Goal: Transaction & Acquisition: Purchase product/service

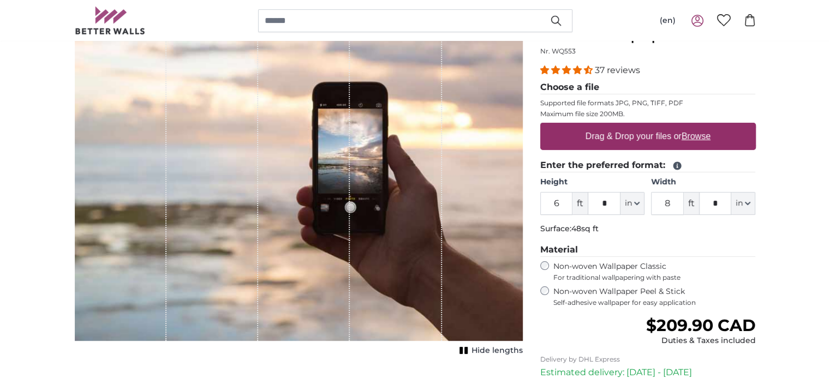
scroll to position [140, 0]
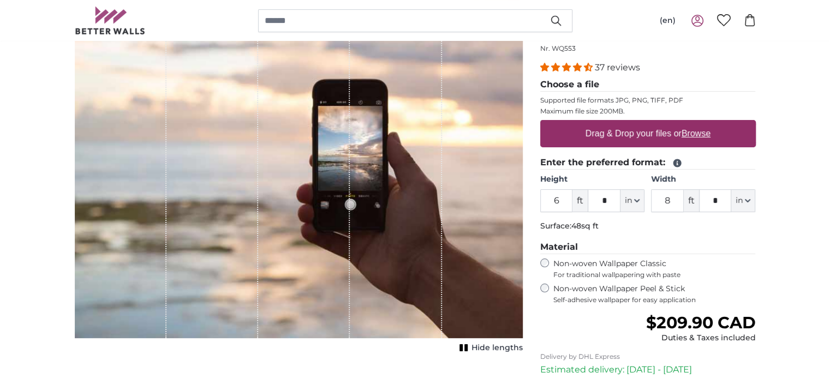
click at [563, 203] on input "6" at bounding box center [557, 200] width 33 height 23
click at [591, 292] on label "Non-woven Wallpaper Peel & Stick Self-adhesive wallpaper for easy application" at bounding box center [655, 294] width 203 height 21
click at [583, 271] on span "For traditional wallpapering with paste" at bounding box center [655, 275] width 203 height 9
click at [580, 290] on label "Non-woven Wallpaper Peel & Stick Self-adhesive wallpaper for easy application" at bounding box center [655, 294] width 203 height 21
click at [561, 206] on input "Height" at bounding box center [557, 200] width 33 height 23
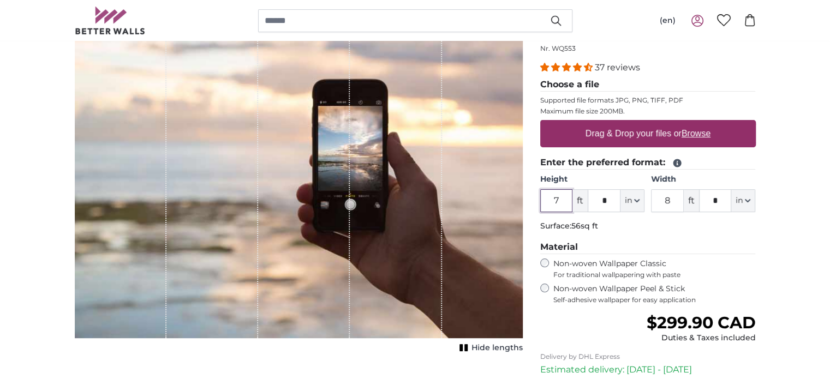
type input "7"
click at [666, 200] on input "8" at bounding box center [667, 200] width 33 height 23
click at [672, 198] on input "8" at bounding box center [667, 200] width 33 height 23
click at [667, 201] on input "Width" at bounding box center [667, 200] width 33 height 23
type input "9"
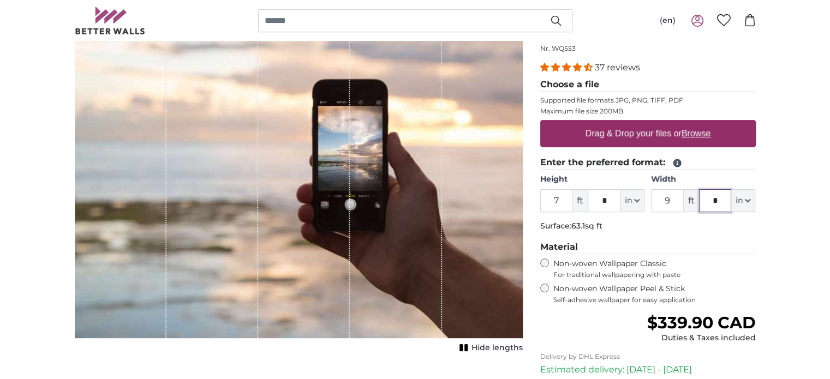
click at [715, 198] on input "*" at bounding box center [715, 200] width 33 height 23
type input "***"
type input "17"
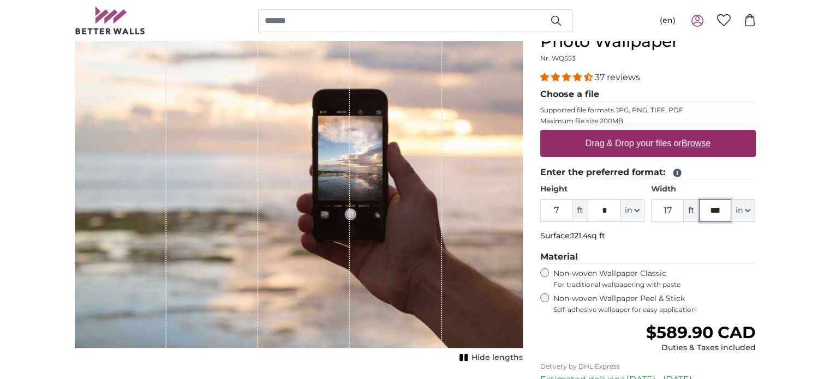
scroll to position [128, 0]
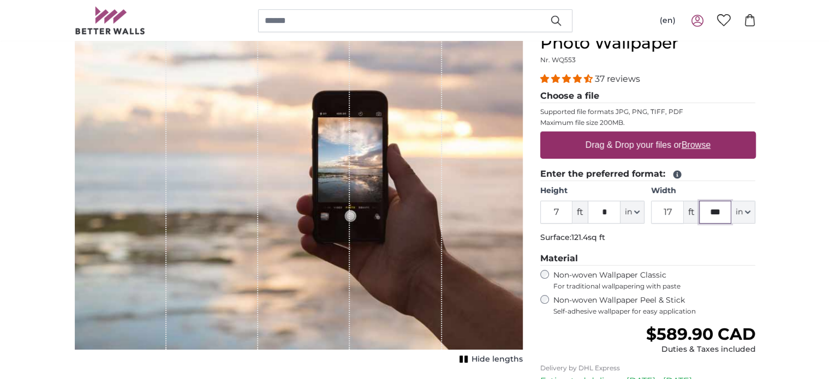
type input "***"
click at [690, 146] on u "Browse" at bounding box center [696, 144] width 29 height 9
click at [690, 135] on input "Drag & Drop your files or Browse" at bounding box center [649, 133] width 216 height 3
type input "**********"
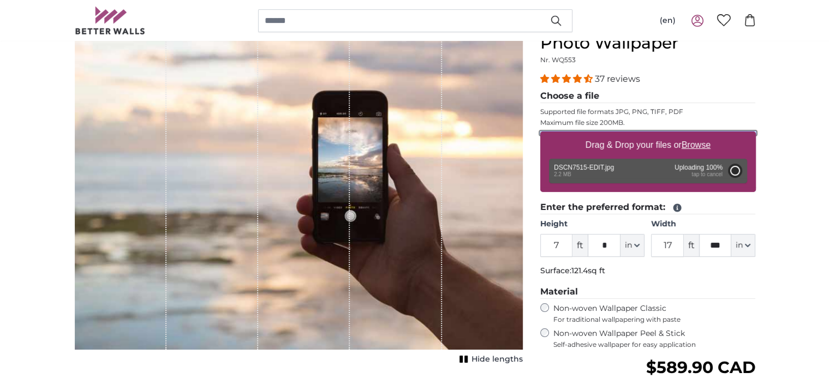
type input "5"
type input "***"
type input "10"
type input "***"
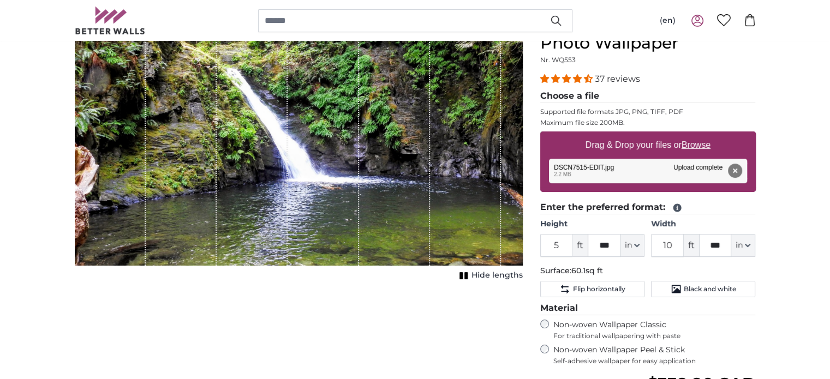
drag, startPoint x: 321, startPoint y: 151, endPoint x: 281, endPoint y: 150, distance: 39.9
click at [281, 150] on div "1 of 1" at bounding box center [299, 140] width 448 height 252
click at [497, 272] on span "Hide lengths" at bounding box center [497, 275] width 51 height 11
click at [497, 271] on span "Show lengths" at bounding box center [495, 275] width 55 height 11
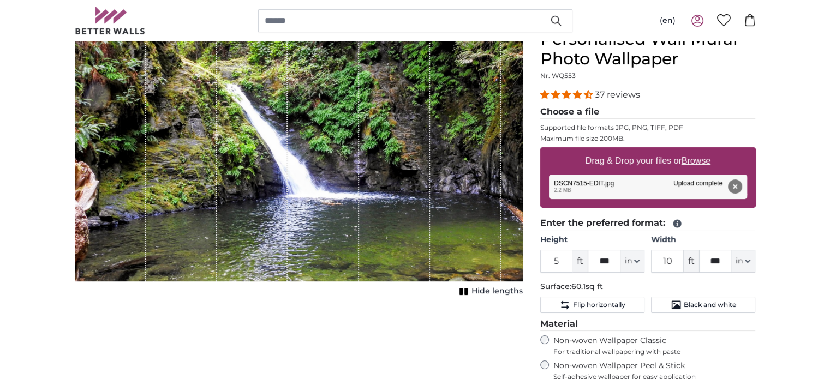
scroll to position [114, 0]
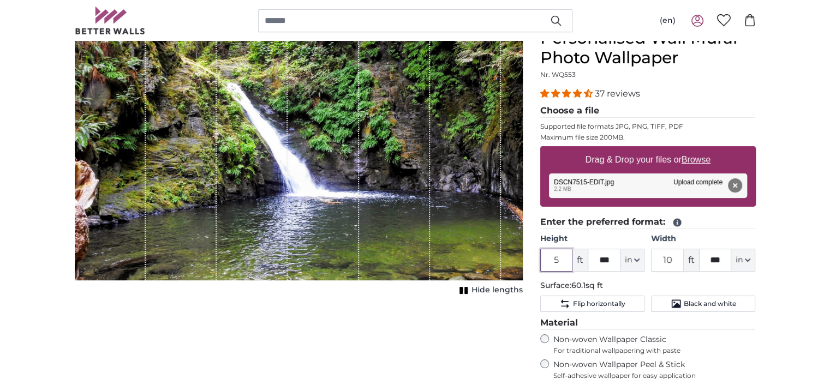
drag, startPoint x: 560, startPoint y: 264, endPoint x: 523, endPoint y: 267, distance: 37.3
click at [523, 267] on product-detail "Cancel Crop image Hide lengths Personalised Wall Mural Photo Wallpaper Nr. WQ55…" at bounding box center [415, 289] width 699 height 557
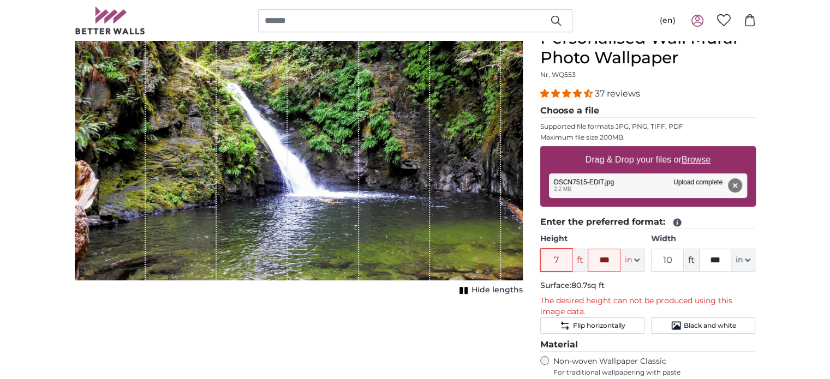
type input "7"
drag, startPoint x: 615, startPoint y: 252, endPoint x: 570, endPoint y: 266, distance: 47.0
click at [570, 266] on div "7 ft *** in Centimeter (cm) Inches (inch) Feet (ft. in.)" at bounding box center [593, 260] width 104 height 23
click at [602, 249] on input "text" at bounding box center [604, 260] width 33 height 23
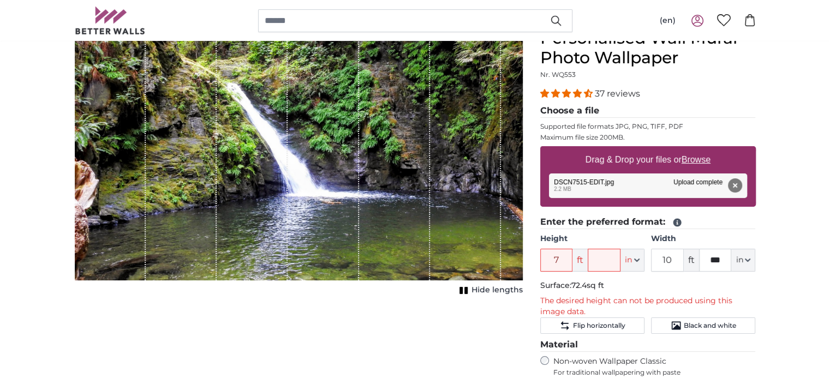
click at [753, 282] on p "Surface: 72.4sq ft" at bounding box center [649, 286] width 216 height 11
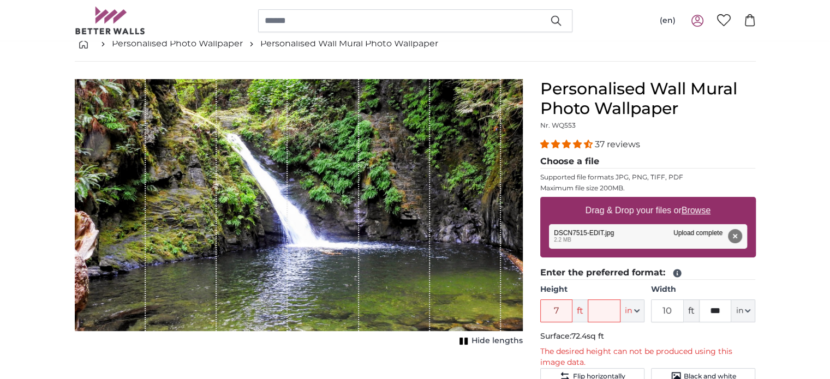
scroll to position [57, 0]
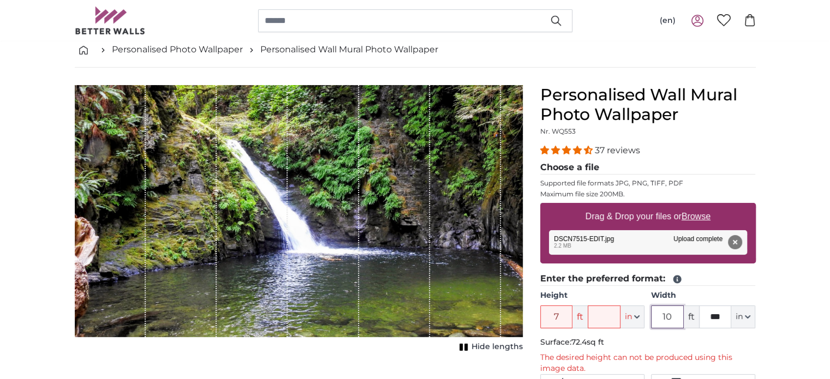
click at [680, 315] on input "10" at bounding box center [667, 317] width 33 height 23
drag, startPoint x: 563, startPoint y: 317, endPoint x: 523, endPoint y: 312, distance: 41.2
click at [523, 312] on product-detail "Cancel Crop image Hide lengths Personalised Wall Mural Photo Wallpaper Nr. WQ55…" at bounding box center [415, 357] width 699 height 579
type input "5"
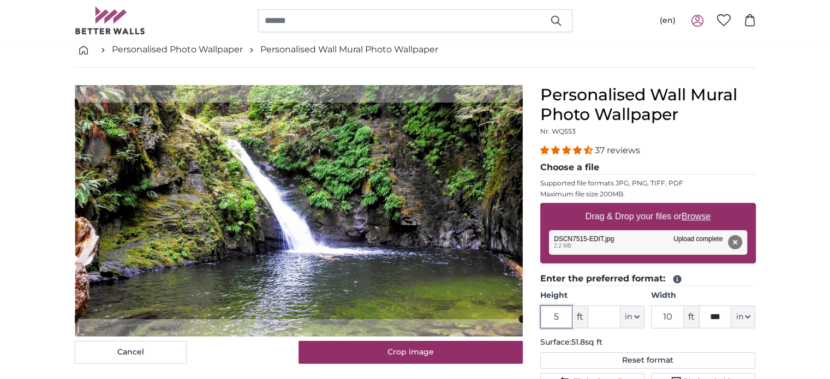
drag, startPoint x: 567, startPoint y: 314, endPoint x: 509, endPoint y: 329, distance: 60.4
click at [509, 329] on product-detail "Cancel Crop image Hide lengths Personalised Wall Mural Photo Wallpaper Nr. WQ55…" at bounding box center [415, 357] width 699 height 578
type input "6"
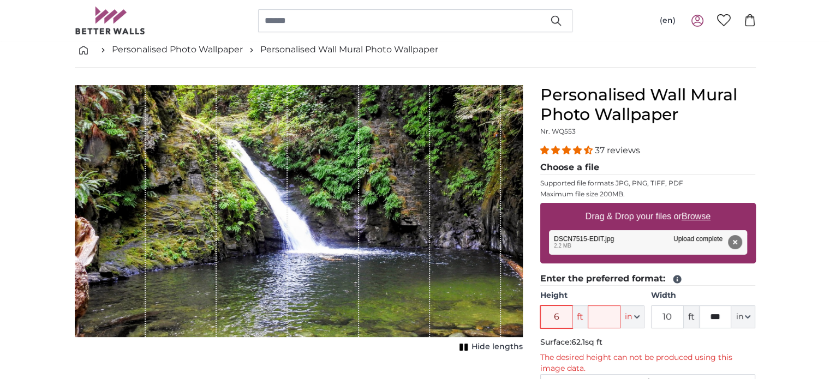
click at [559, 315] on input "6" at bounding box center [557, 317] width 33 height 23
type input "6"
click at [622, 340] on p "Surface: 62.1sq ft" at bounding box center [649, 342] width 216 height 11
drag, startPoint x: 556, startPoint y: 316, endPoint x: 550, endPoint y: 317, distance: 6.6
click at [550, 317] on input "6" at bounding box center [557, 317] width 33 height 23
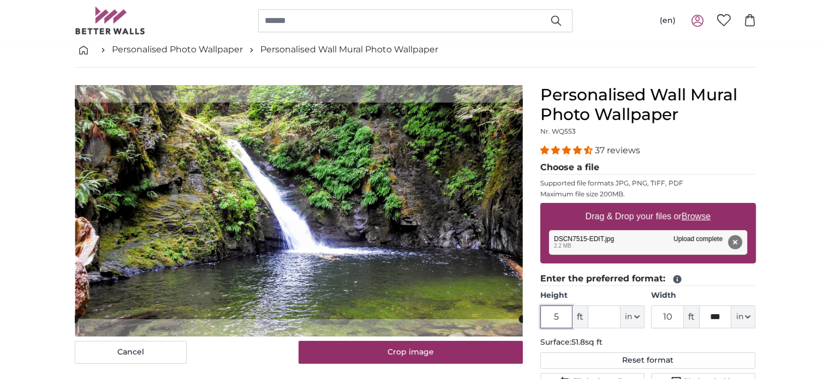
type input "5"
click at [604, 323] on input "text" at bounding box center [604, 317] width 33 height 23
type input "*"
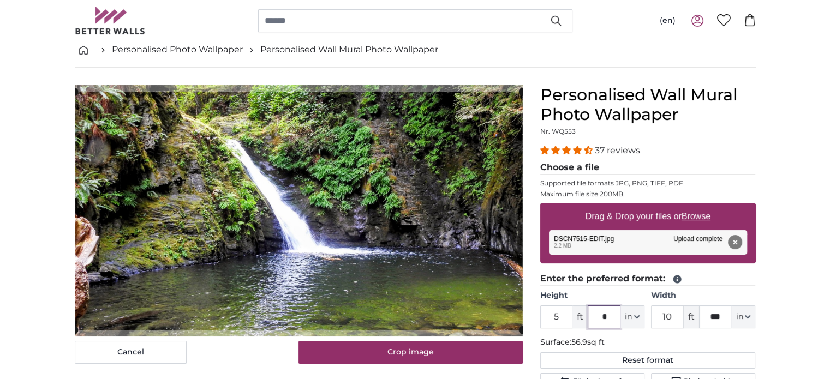
type input "*"
click at [658, 340] on p "Surface: 56.9sq ft" at bounding box center [649, 342] width 216 height 11
drag, startPoint x: 676, startPoint y: 318, endPoint x: 651, endPoint y: 319, distance: 25.7
click at [651, 319] on div "Height 5 ft * in Centimeter (cm) Inches (inch) Feet (ft. in.) Width 10 ft *** i…" at bounding box center [649, 309] width 216 height 38
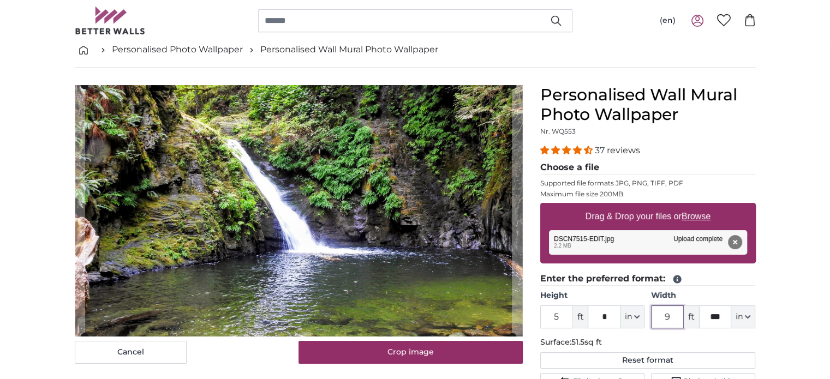
type input "9"
click at [727, 314] on input "***" at bounding box center [715, 317] width 33 height 23
type input "*"
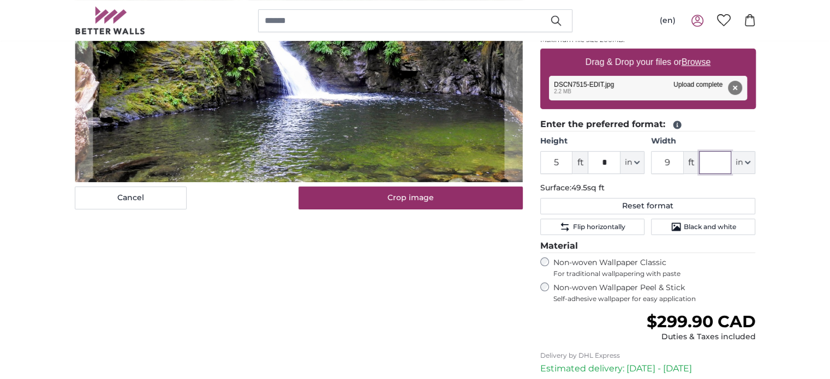
scroll to position [183, 0]
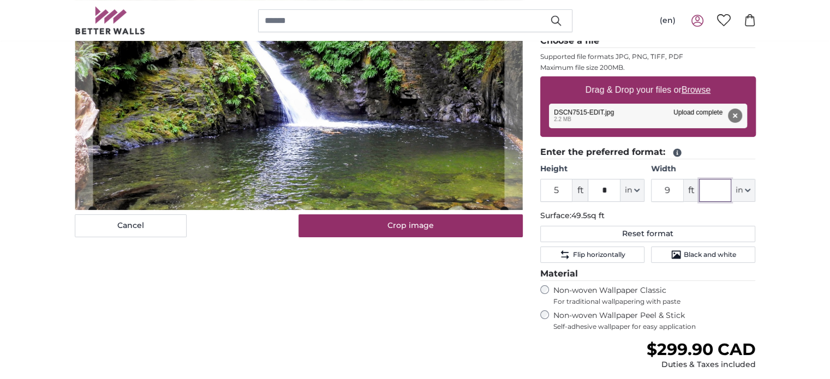
click at [705, 179] on input "text" at bounding box center [715, 190] width 33 height 23
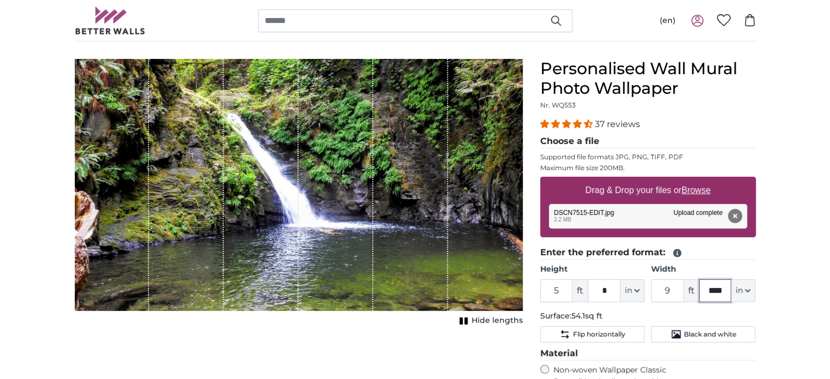
scroll to position [83, 0]
type input "****"
click at [559, 292] on input "5" at bounding box center [557, 291] width 33 height 23
drag, startPoint x: 559, startPoint y: 292, endPoint x: 515, endPoint y: 290, distance: 43.7
click at [515, 290] on product-detail "Cancel Crop image Hide lengths Personalised Wall Mural Photo Wallpaper Nr. WQ55…" at bounding box center [415, 319] width 699 height 557
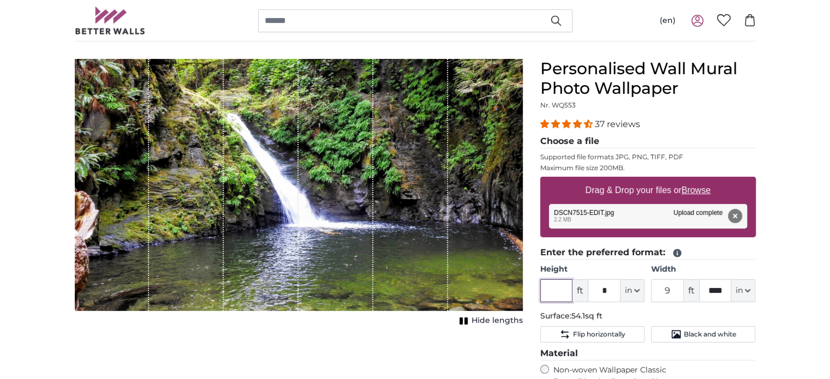
type input "6"
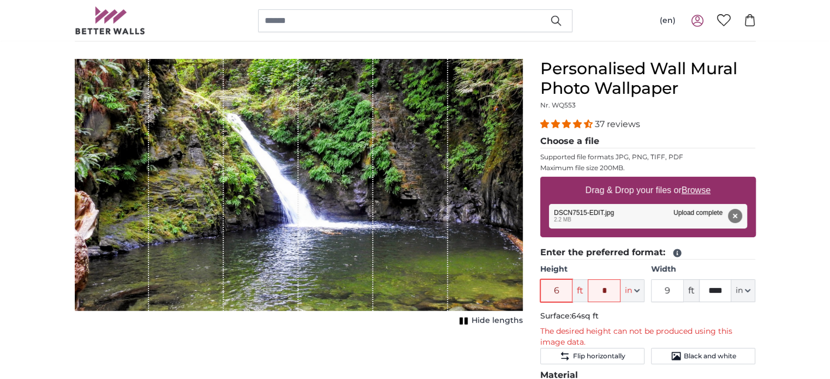
drag, startPoint x: 566, startPoint y: 288, endPoint x: 514, endPoint y: 295, distance: 51.7
click at [514, 295] on product-detail "Cancel Crop image Hide lengths Personalised Wall Mural Photo Wallpaper Nr. WQ55…" at bounding box center [415, 330] width 699 height 579
type input "5"
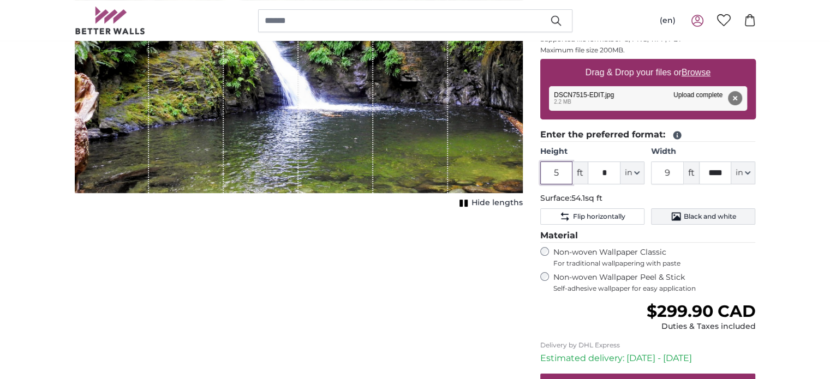
scroll to position [210, 0]
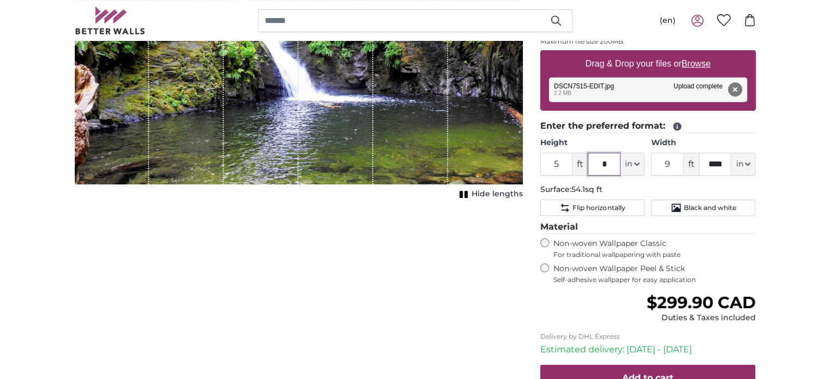
click at [607, 165] on input "*" at bounding box center [604, 164] width 33 height 23
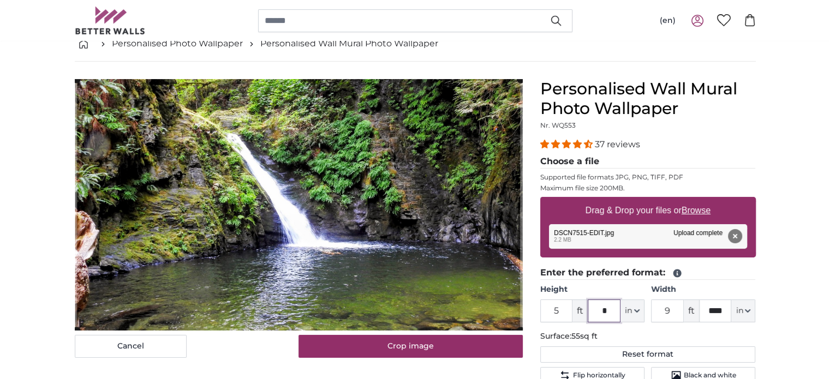
scroll to position [61, 0]
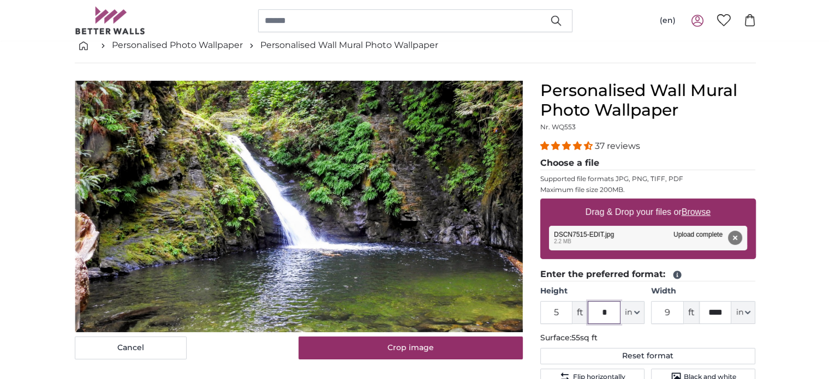
click at [503, 283] on cropper-handle at bounding box center [302, 207] width 444 height 252
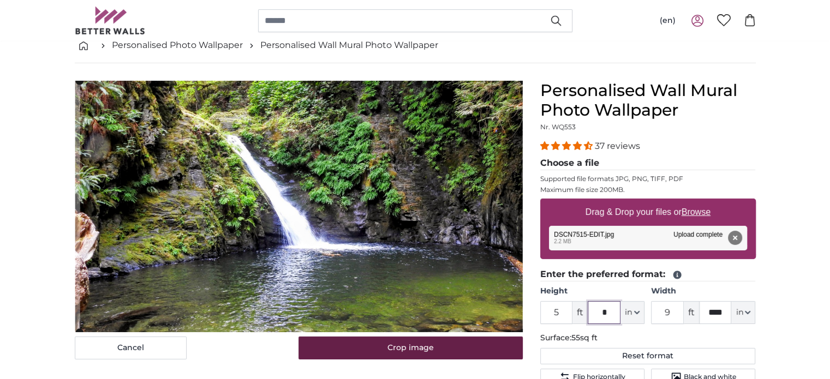
type input "*"
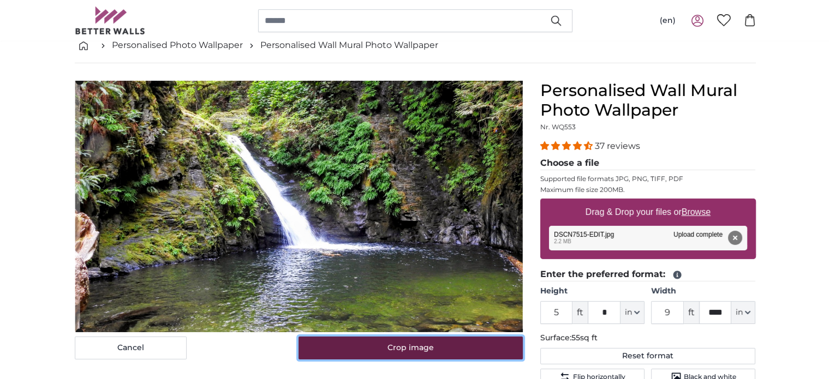
click at [495, 355] on button "Crop image" at bounding box center [411, 348] width 224 height 23
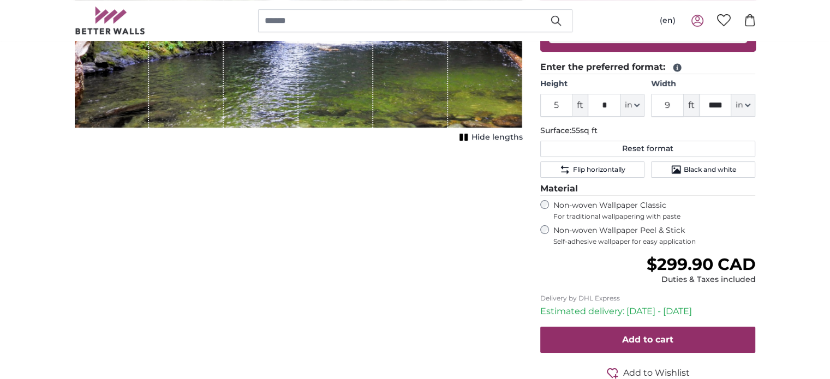
scroll to position [271, 0]
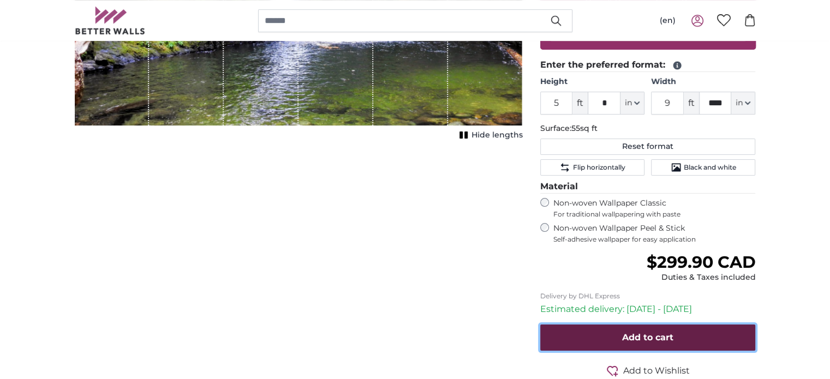
click at [644, 334] on span "Add to cart" at bounding box center [647, 338] width 51 height 10
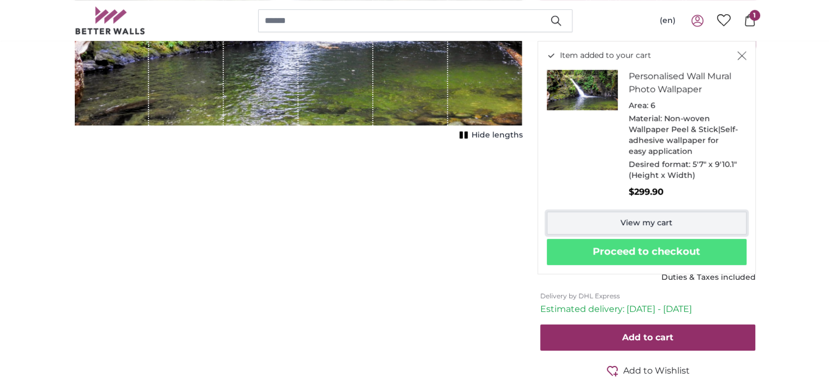
click at [680, 224] on link "View my cart" at bounding box center [647, 223] width 200 height 23
